Goal: Information Seeking & Learning: Find specific page/section

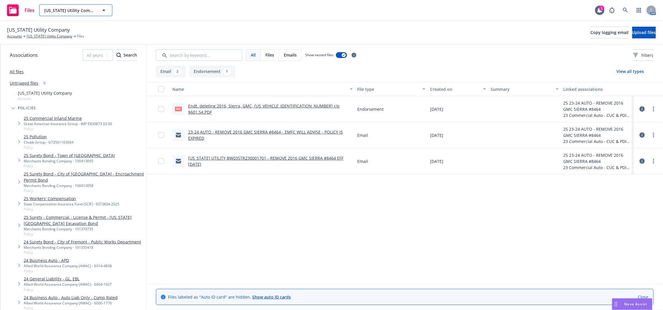
click at [77, 13] on div "[US_STATE] Utility Company [US_STATE] Utility Company Type Commercial FEIN [US_…" at bounding box center [75, 10] width 73 height 12
click button "[US_STATE] Utility Company" at bounding box center [75, 10] width 73 height 12
type input "matter"
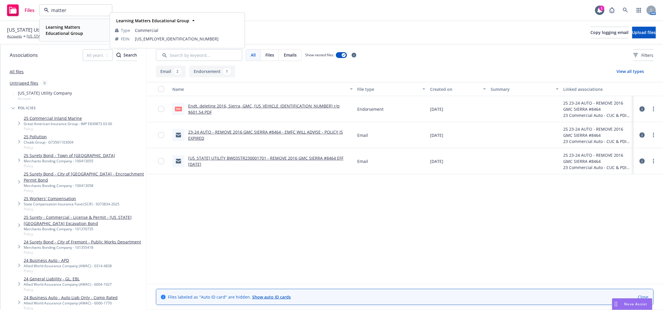
click at [60, 32] on strong "Learning Matters Educational Group" at bounding box center [64, 30] width 37 height 12
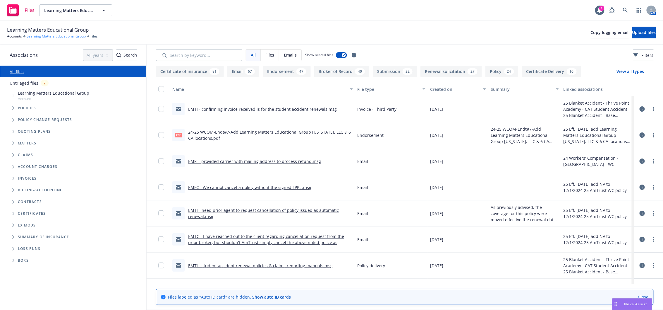
click at [68, 37] on link "Learning Matters Educational Group" at bounding box center [56, 36] width 59 height 5
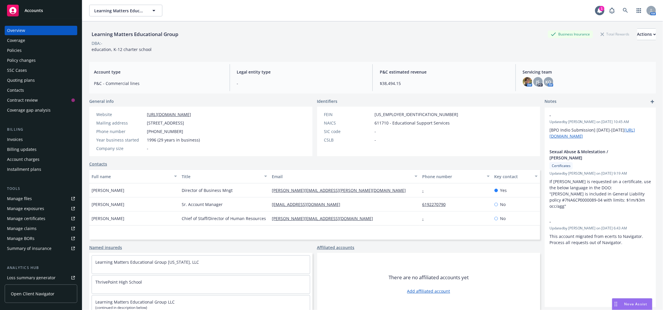
drag, startPoint x: 16, startPoint y: 47, endPoint x: 42, endPoint y: 66, distance: 32.7
click at [16, 48] on div "Policies" at bounding box center [14, 50] width 15 height 9
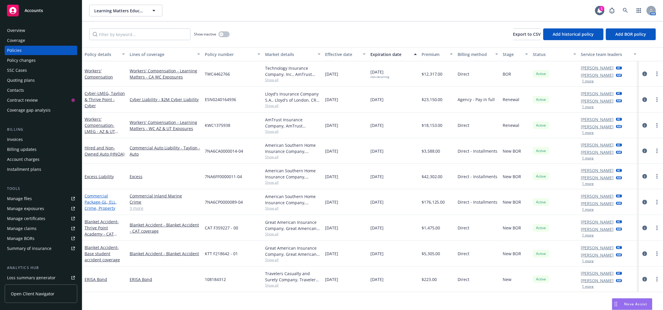
click at [94, 207] on span "- GL, ELL, Crime, Property" at bounding box center [101, 205] width 32 height 12
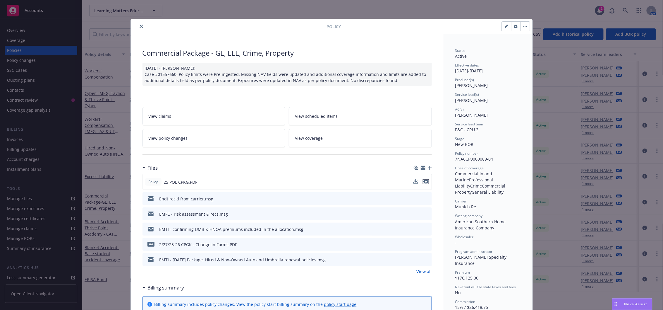
click at [424, 181] on icon "preview file" at bounding box center [426, 181] width 5 height 4
click at [140, 27] on icon "close" at bounding box center [142, 27] width 4 height 4
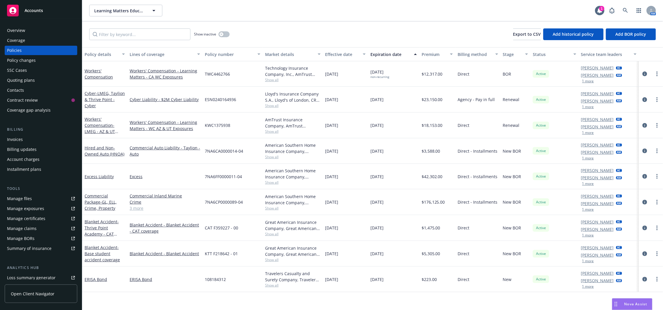
click at [45, 13] on div "Accounts" at bounding box center [41, 11] width 68 height 12
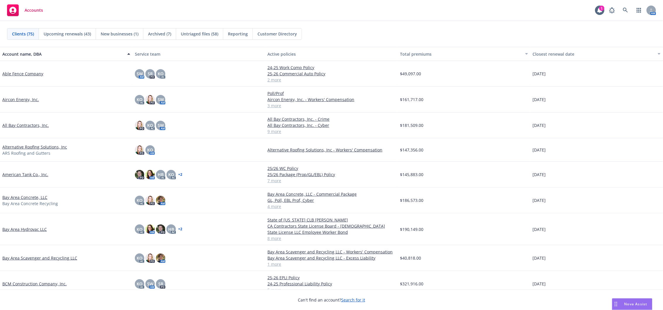
click at [114, 31] on span "New businesses (1)" at bounding box center [120, 34] width 38 height 6
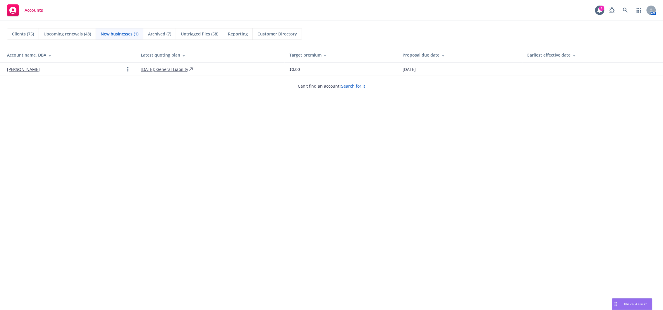
click at [18, 71] on link "[PERSON_NAME]" at bounding box center [23, 69] width 33 height 6
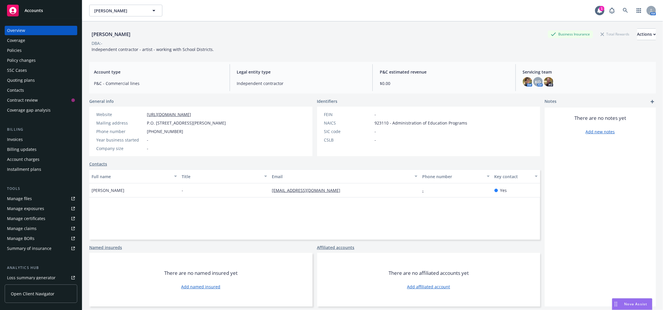
click at [37, 10] on span "Accounts" at bounding box center [34, 10] width 18 height 5
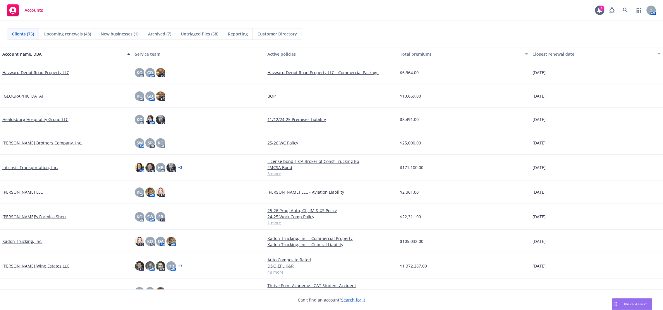
scroll to position [663, 0]
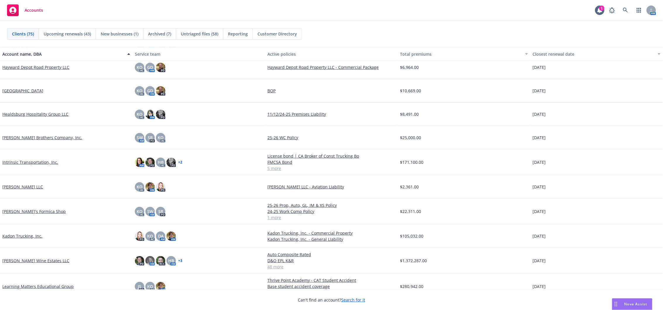
click at [37, 260] on link "[PERSON_NAME] Wine Estates LLC" at bounding box center [35, 260] width 67 height 6
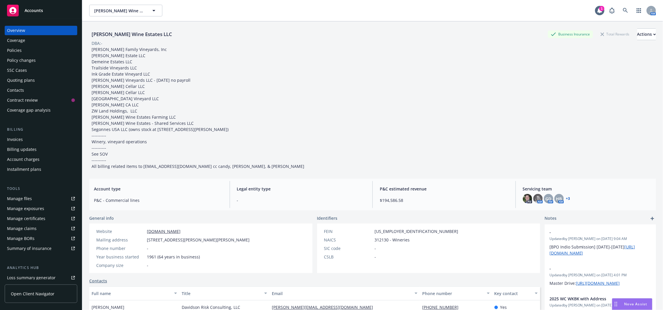
click at [19, 52] on div "Policies" at bounding box center [14, 50] width 15 height 9
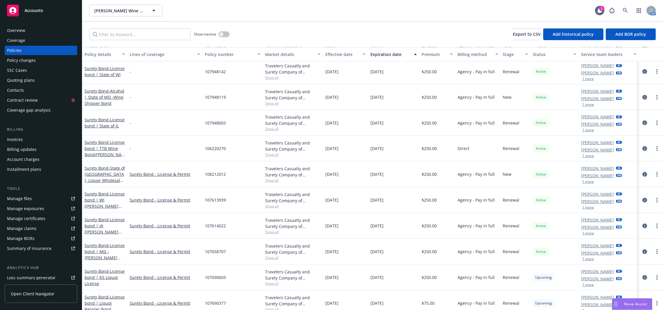
scroll to position [1042, 0]
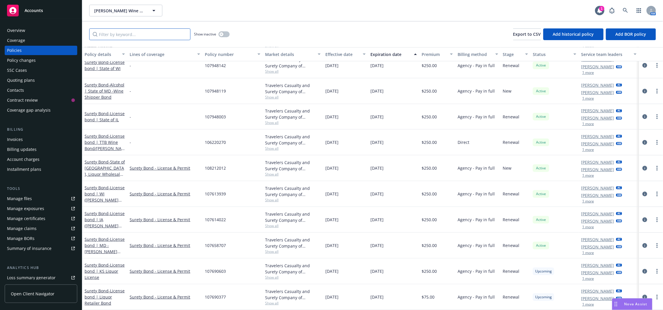
click at [136, 30] on input "Filter by keyword..." at bounding box center [139, 34] width 101 height 12
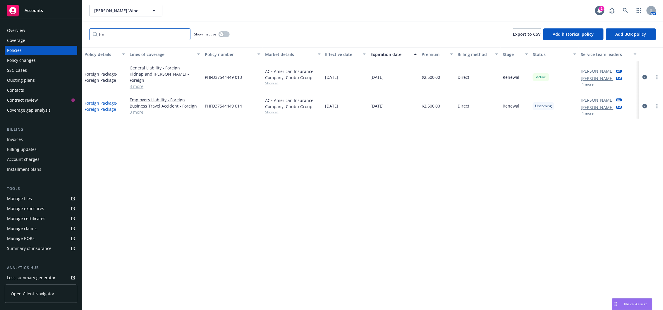
type input "for"
click at [96, 102] on span "- Foreign Package" at bounding box center [101, 106] width 33 height 12
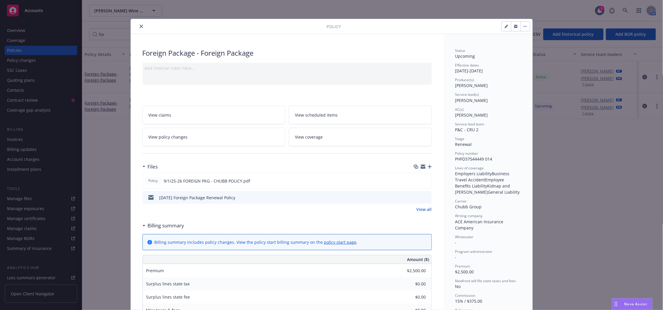
click at [140, 27] on icon "close" at bounding box center [142, 27] width 4 height 4
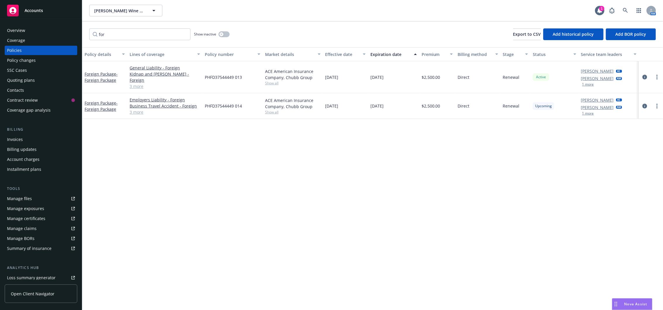
click at [41, 60] on div "Policy changes" at bounding box center [41, 60] width 68 height 9
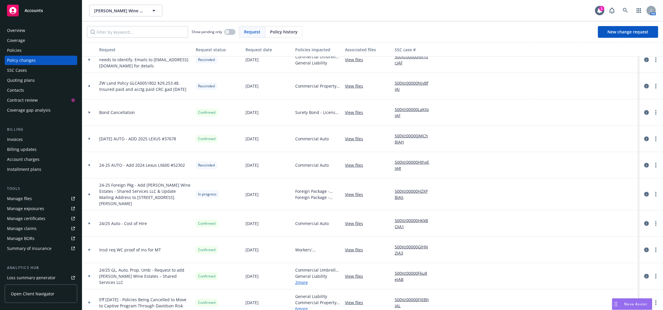
scroll to position [169, 0]
click at [91, 192] on div at bounding box center [90, 193] width 10 height 2
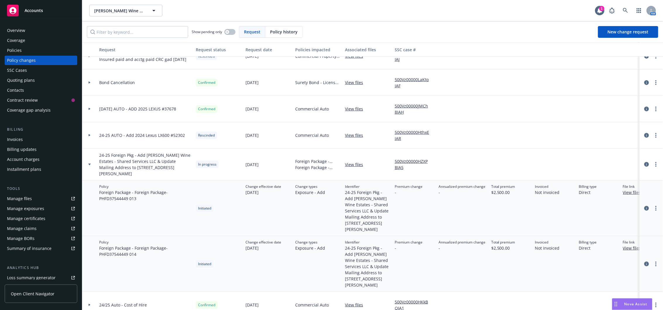
scroll to position [208, 0]
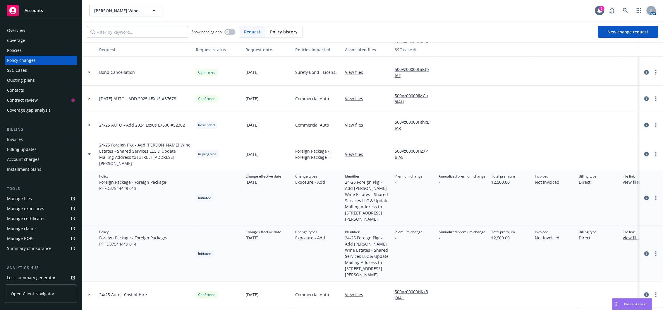
click at [352, 151] on link "View files" at bounding box center [356, 154] width 23 height 6
click at [148, 35] on input "Filter by keyword..." at bounding box center [137, 32] width 101 height 12
click at [15, 49] on div "Policies" at bounding box center [14, 50] width 15 height 9
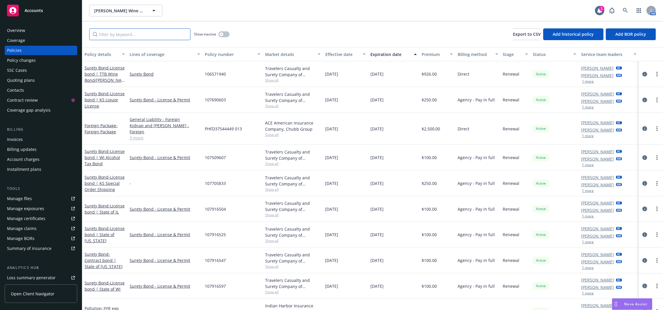
click at [109, 35] on input "Filter by keyword..." at bounding box center [139, 34] width 101 height 12
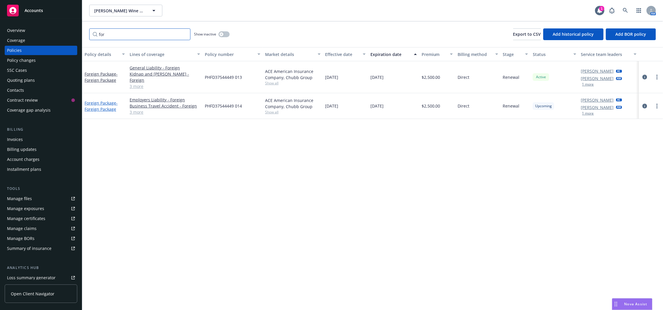
type input "for"
click at [109, 100] on span "- Foreign Package" at bounding box center [101, 106] width 33 height 12
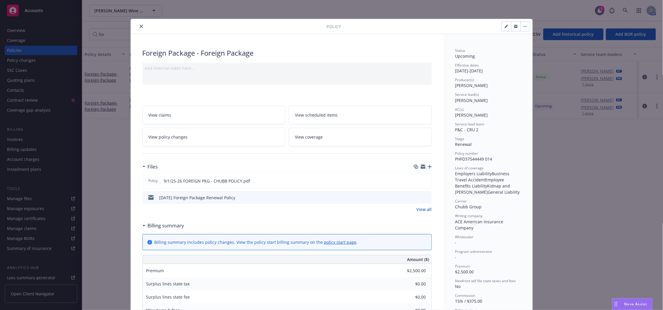
scroll to position [18, 0]
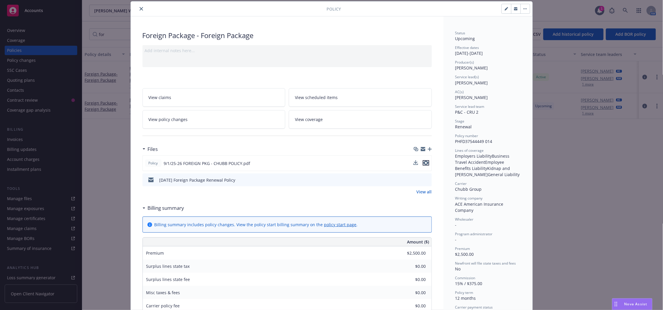
click at [425, 162] on icon "preview file" at bounding box center [426, 163] width 5 height 4
